Goal: Information Seeking & Learning: Learn about a topic

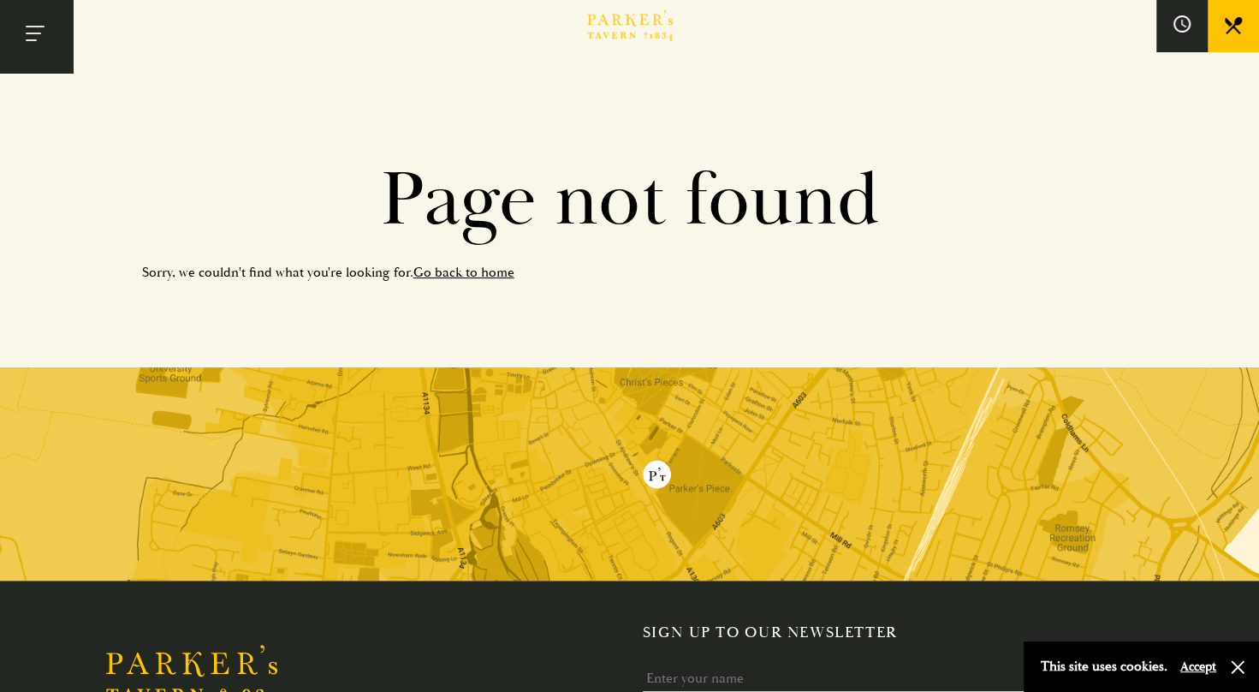
click at [34, 29] on button "Toggle navigation" at bounding box center [36, 36] width 73 height 73
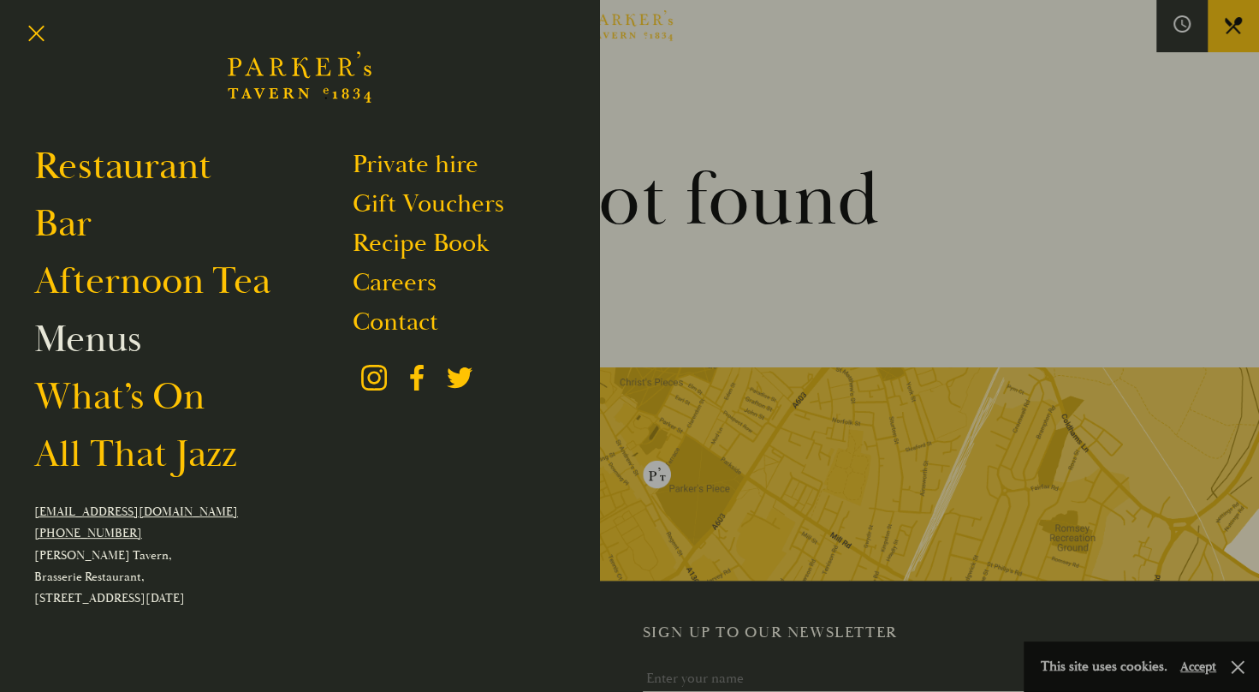
click at [101, 346] on link "Menus" at bounding box center [87, 339] width 107 height 48
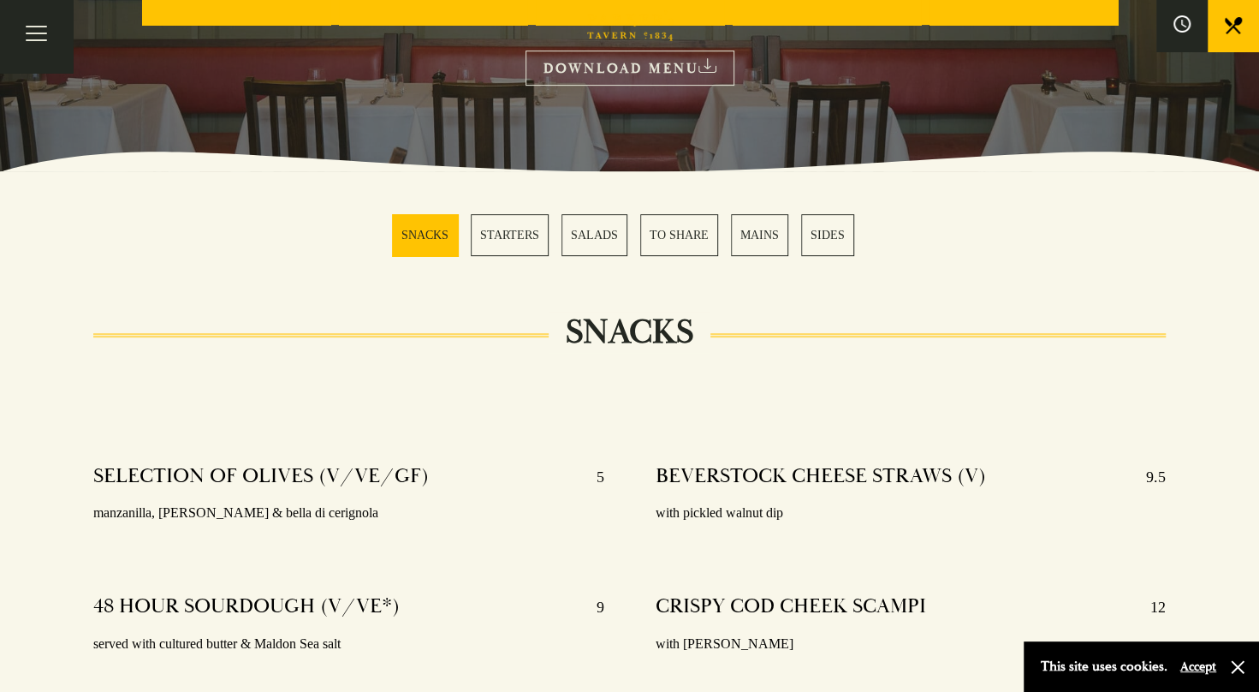
click at [539, 241] on link "STARTERS" at bounding box center [510, 235] width 78 height 42
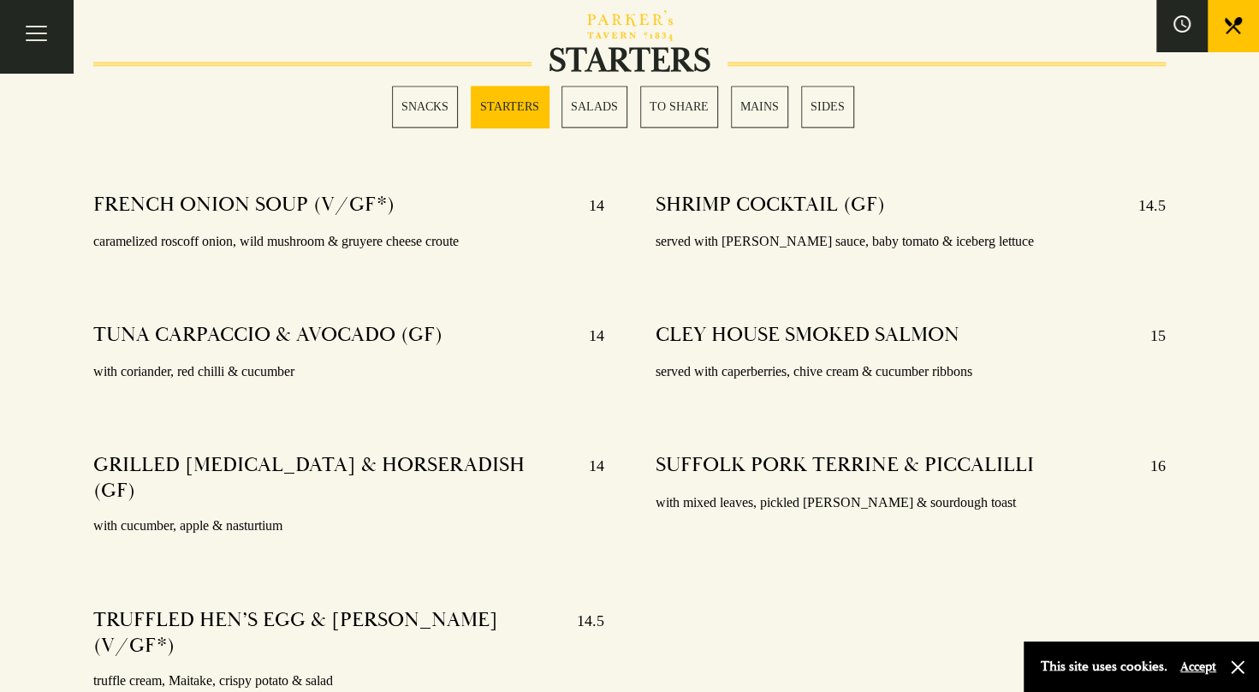
scroll to position [1407, 0]
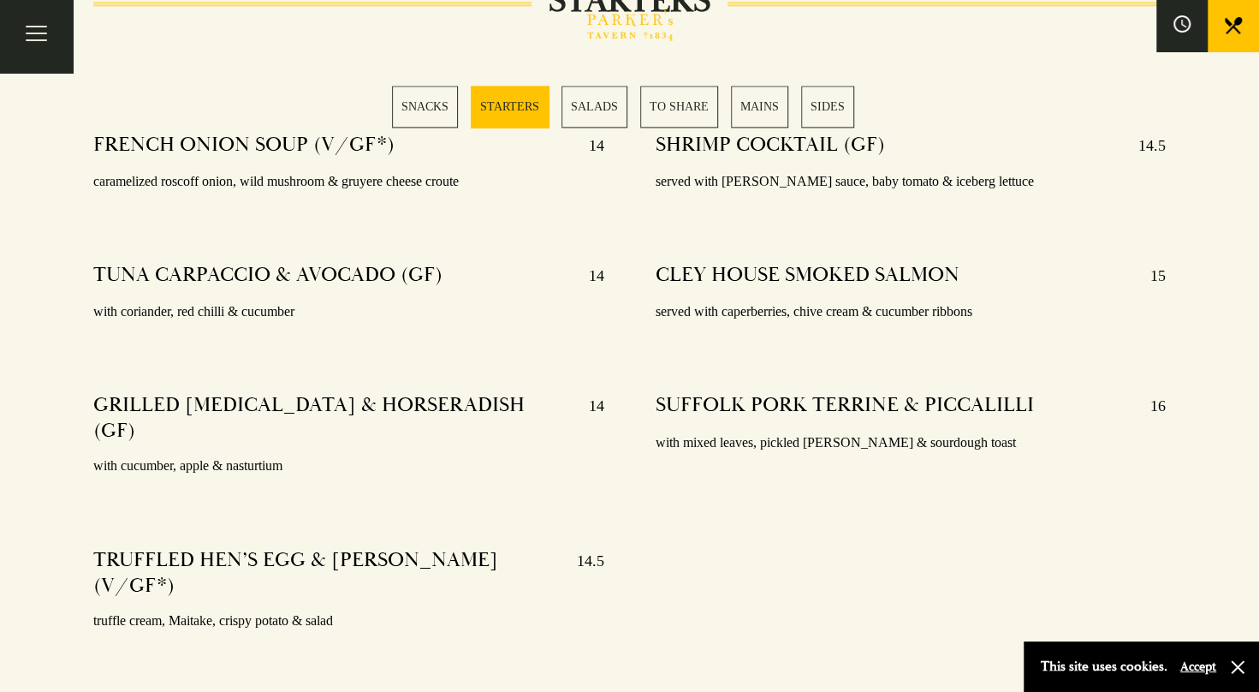
click at [755, 101] on link "MAINS" at bounding box center [759, 107] width 57 height 42
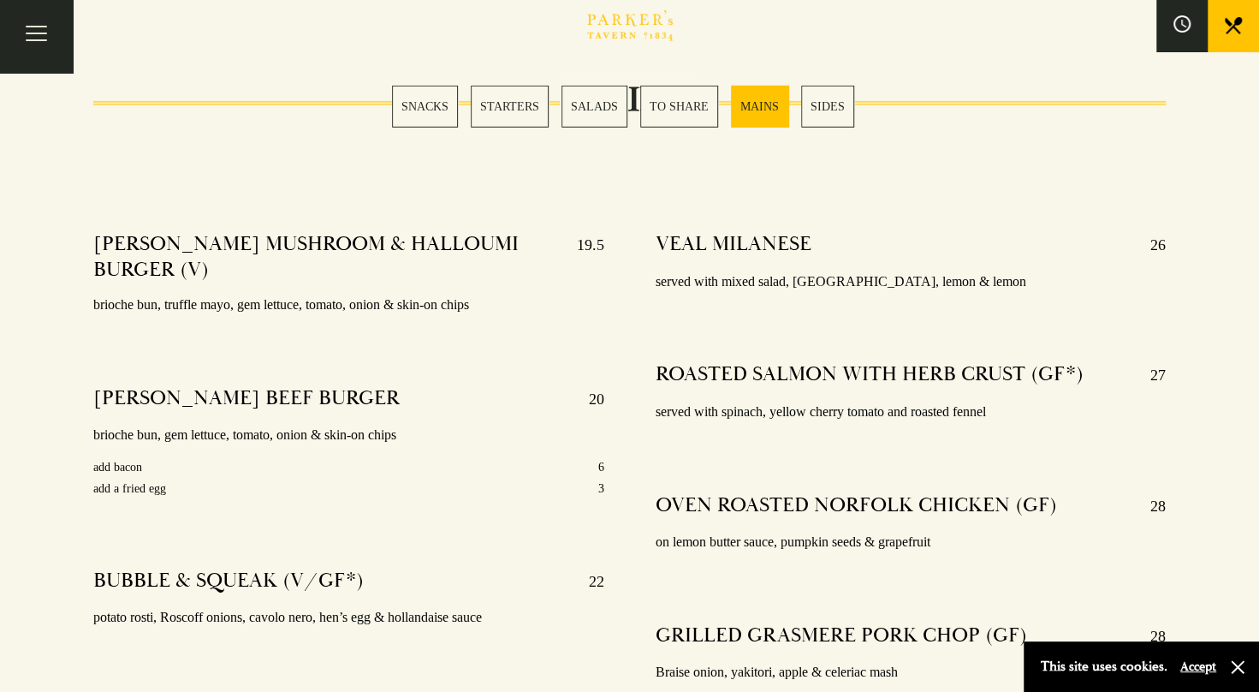
scroll to position [2912, 0]
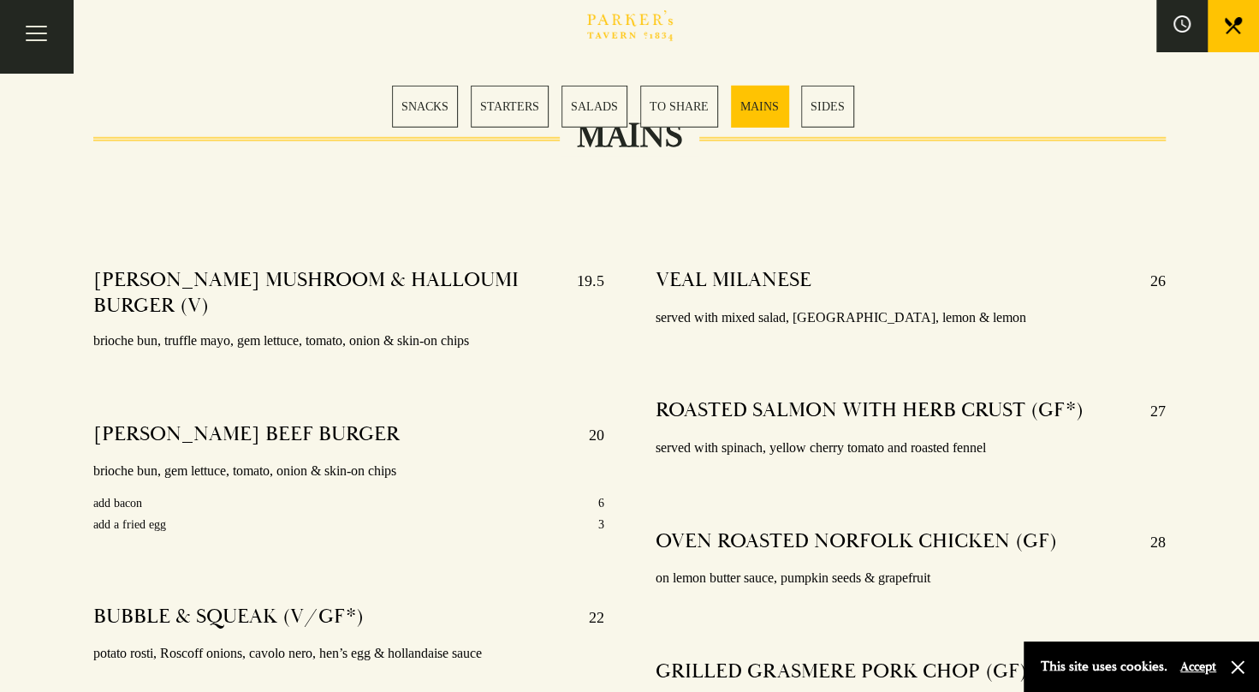
click at [478, 204] on div at bounding box center [630, 229] width 1124 height 51
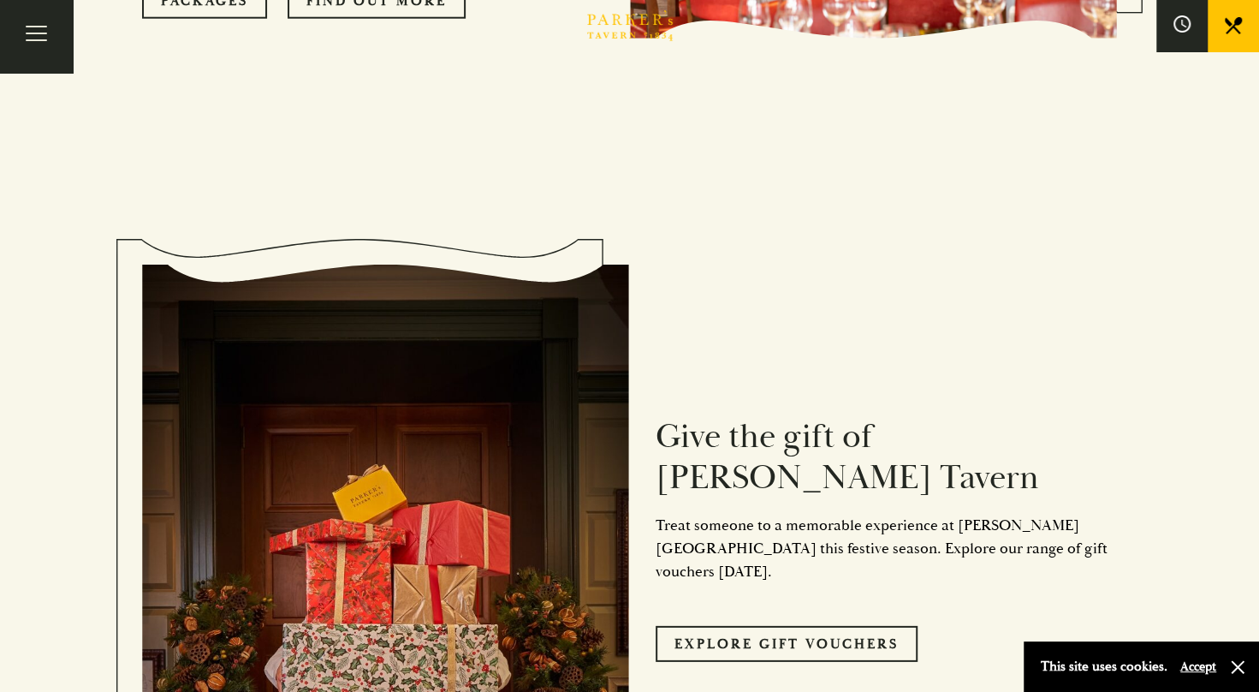
scroll to position [6505, 0]
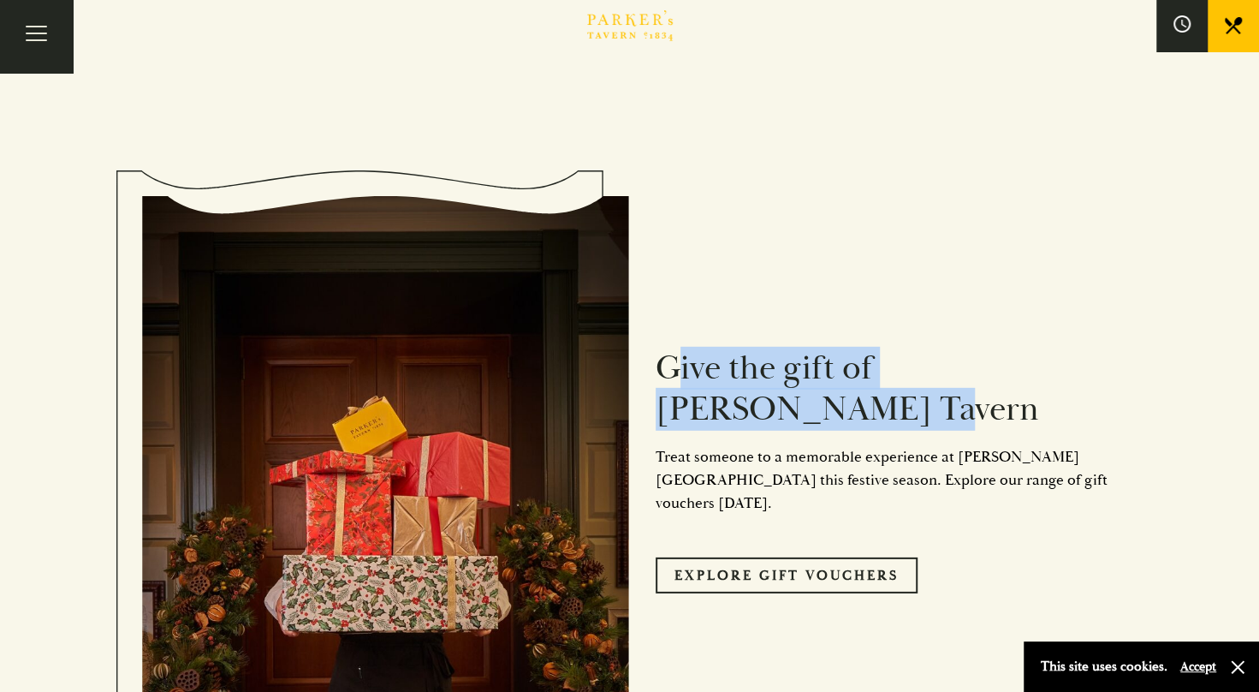
drag, startPoint x: 662, startPoint y: 315, endPoint x: 1100, endPoint y: 303, distance: 438.4
click at [1100, 303] on div "Give the gift of Parker's Tavern Treat someone to a memorable experience at Par…" at bounding box center [874, 464] width 488 height 430
drag, startPoint x: 1100, startPoint y: 303, endPoint x: 1093, endPoint y: 330, distance: 28.2
click at [1093, 348] on h2 "Give the gift of Parker's Tavern" at bounding box center [887, 389] width 462 height 82
click at [1037, 348] on h2 "Give the gift of Parker's Tavern" at bounding box center [887, 389] width 462 height 82
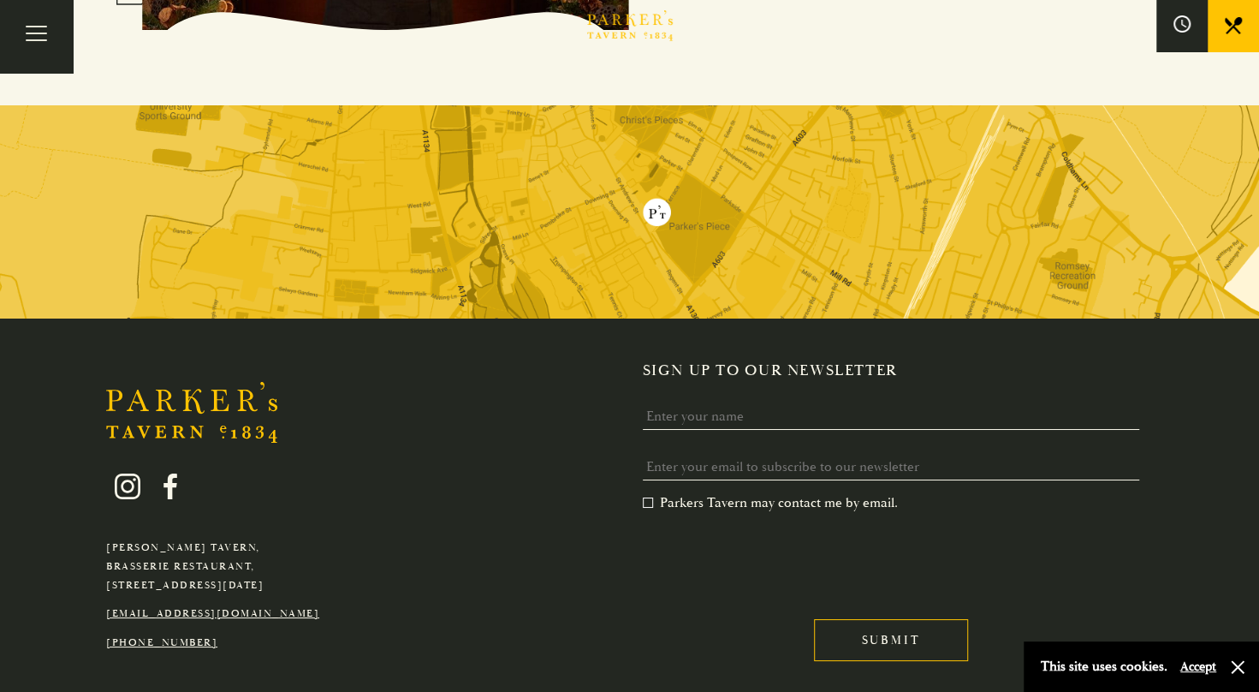
scroll to position [7209, 0]
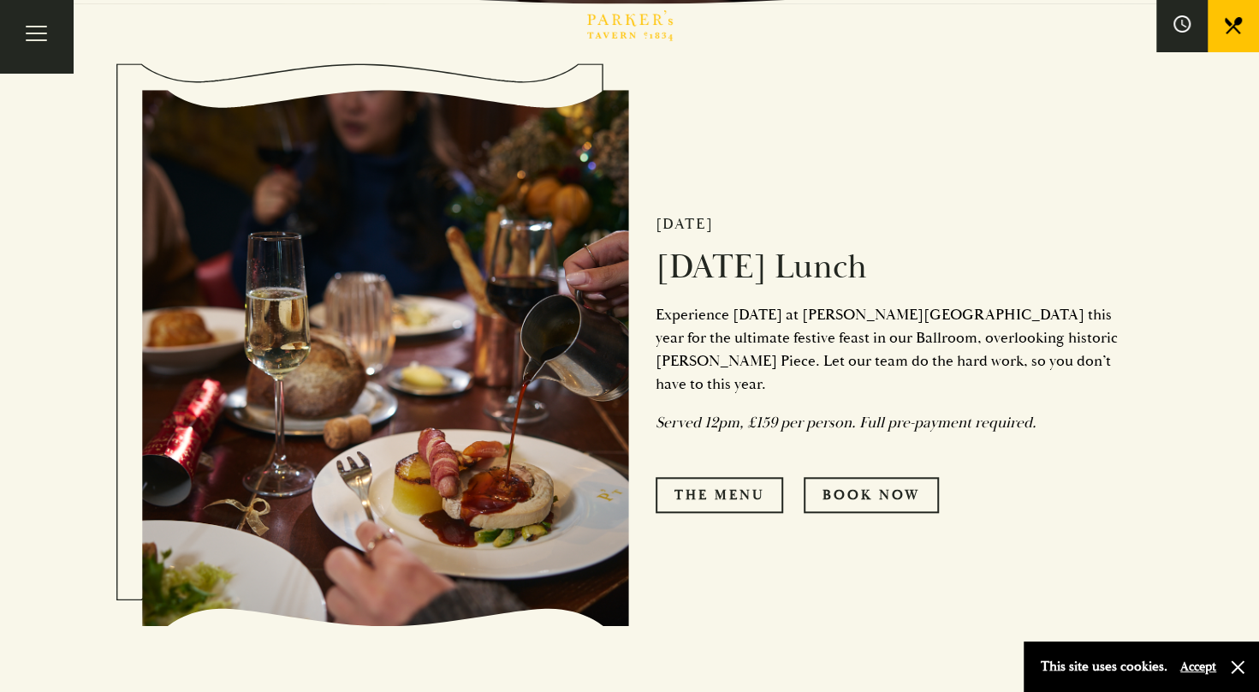
scroll to position [685, 0]
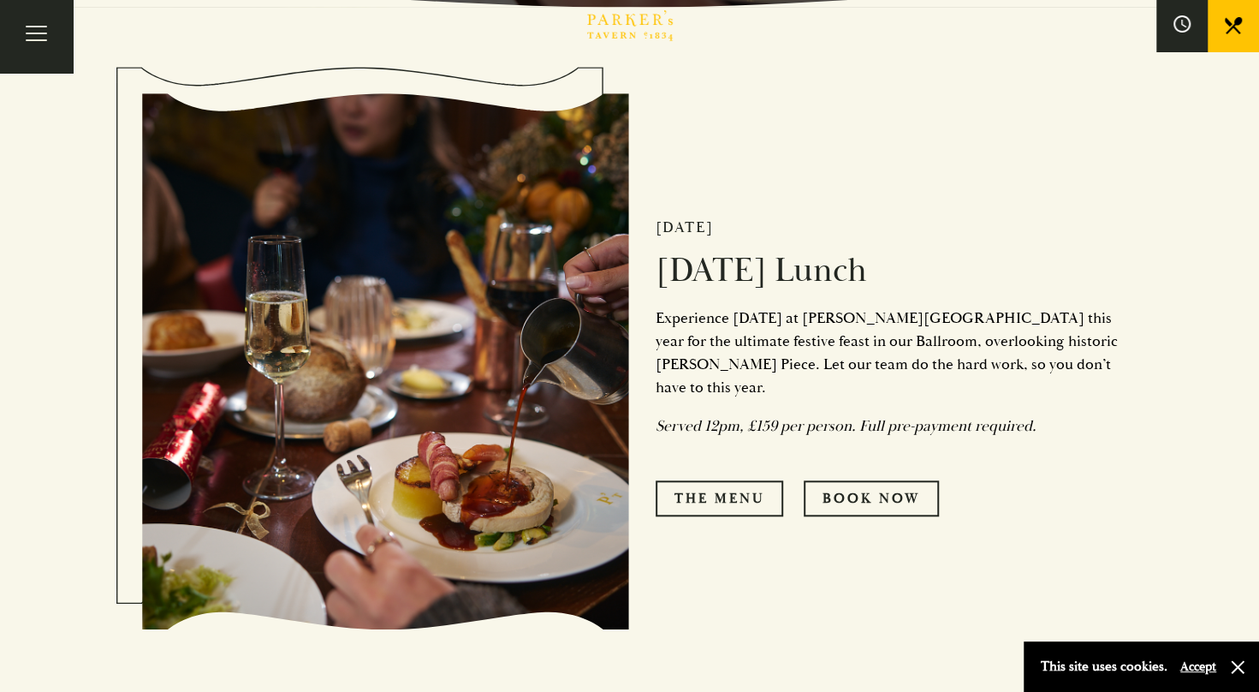
drag, startPoint x: 665, startPoint y: 277, endPoint x: 968, endPoint y: 291, distance: 303.3
click at [968, 291] on h2 "Christmas Day Lunch" at bounding box center [887, 270] width 462 height 41
